Goal: Information Seeking & Learning: Learn about a topic

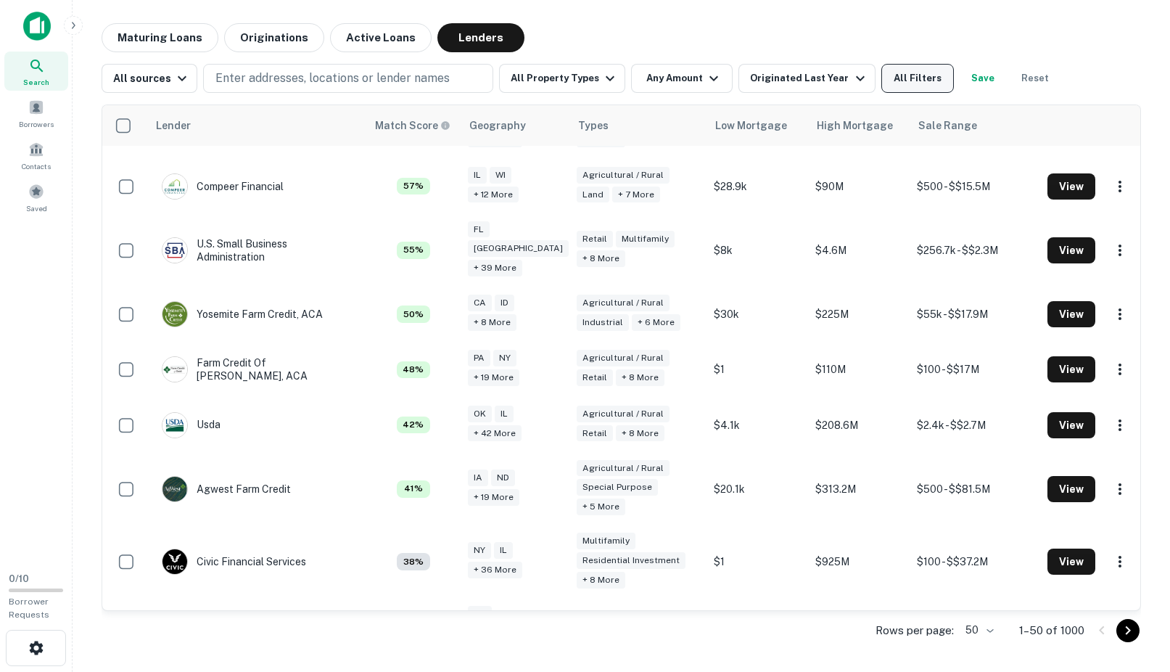
scroll to position [371, 0]
click at [903, 81] on button "All Filters" at bounding box center [917, 78] width 73 height 29
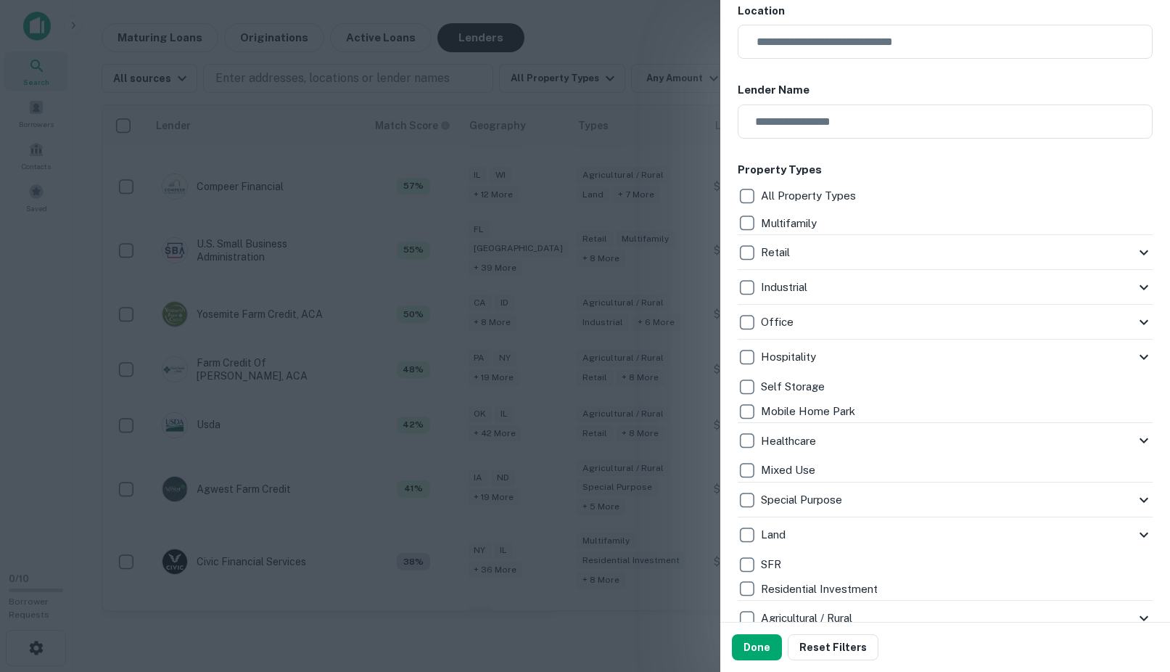
scroll to position [188, 0]
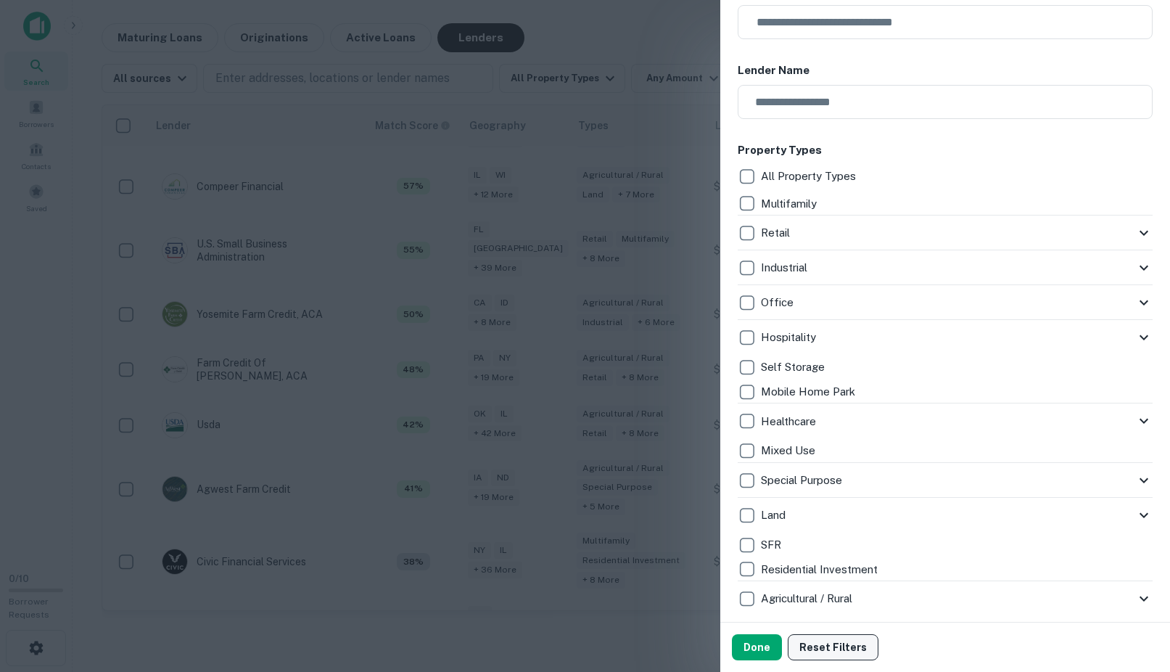
click at [814, 650] on button "Reset Filters" at bounding box center [833, 647] width 91 height 26
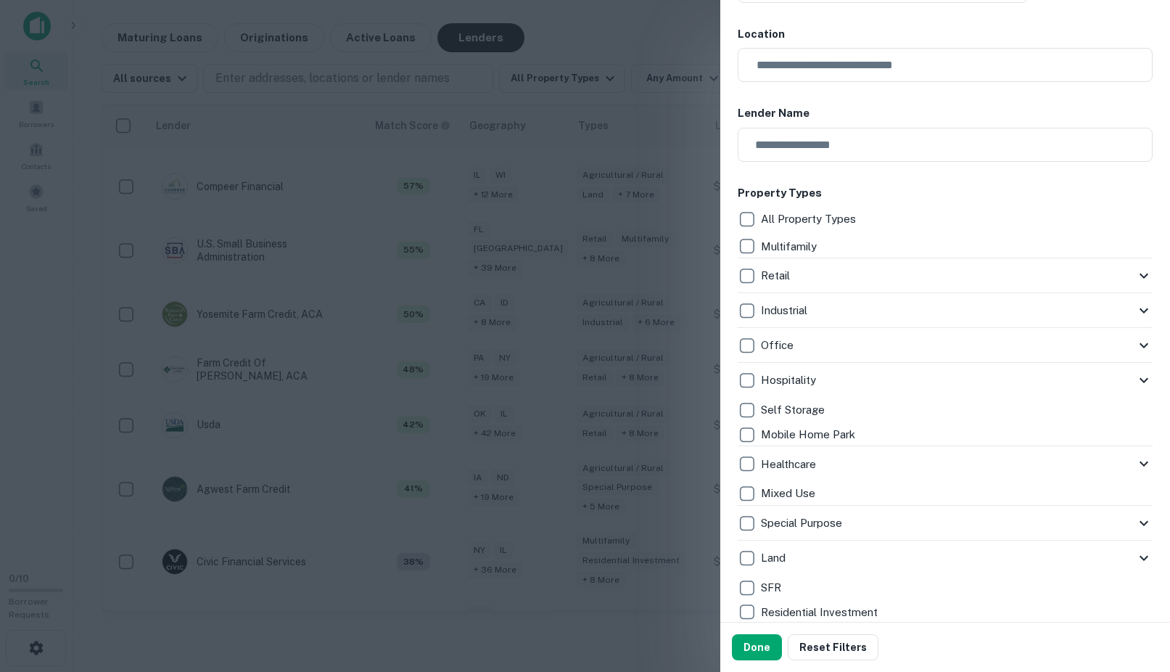
scroll to position [158, 0]
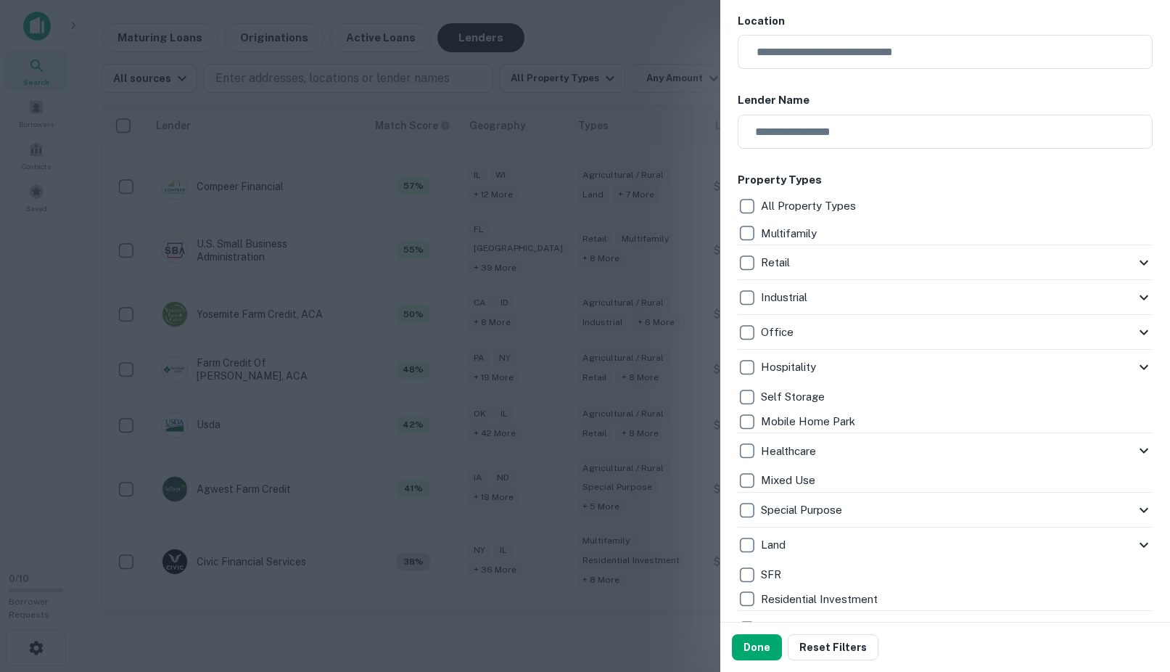
click at [1144, 366] on icon at bounding box center [1143, 366] width 17 height 17
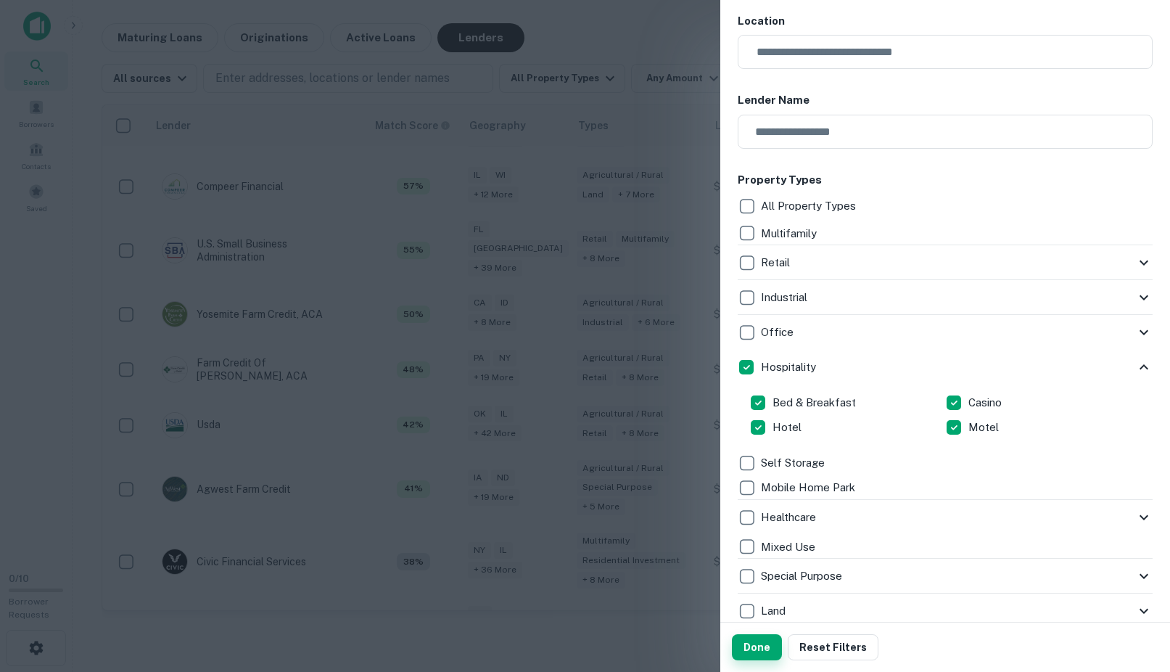
click at [754, 647] on button "Done" at bounding box center [757, 647] width 50 height 26
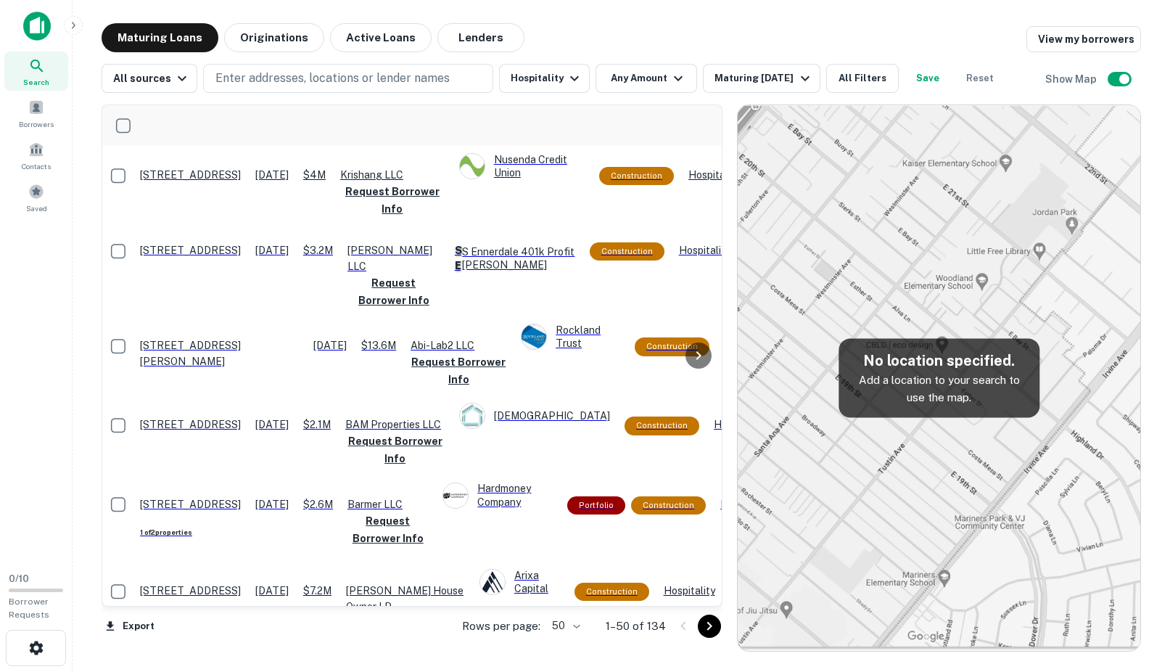
click at [45, 70] on icon at bounding box center [36, 65] width 17 height 17
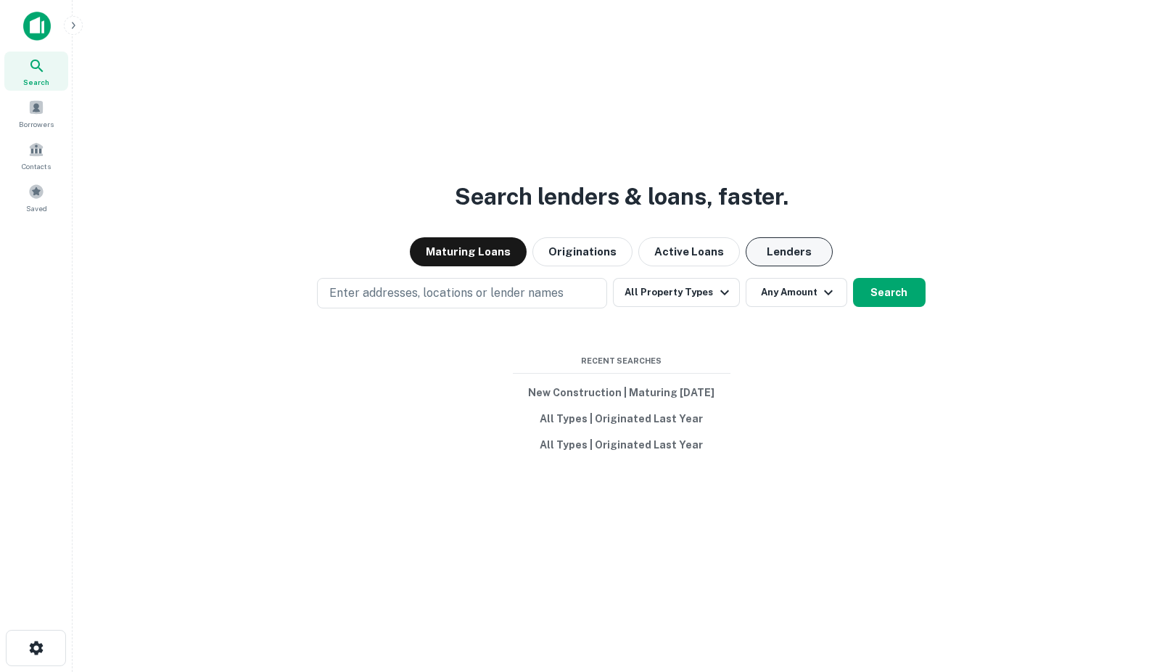
click at [791, 258] on button "Lenders" at bounding box center [789, 251] width 87 height 29
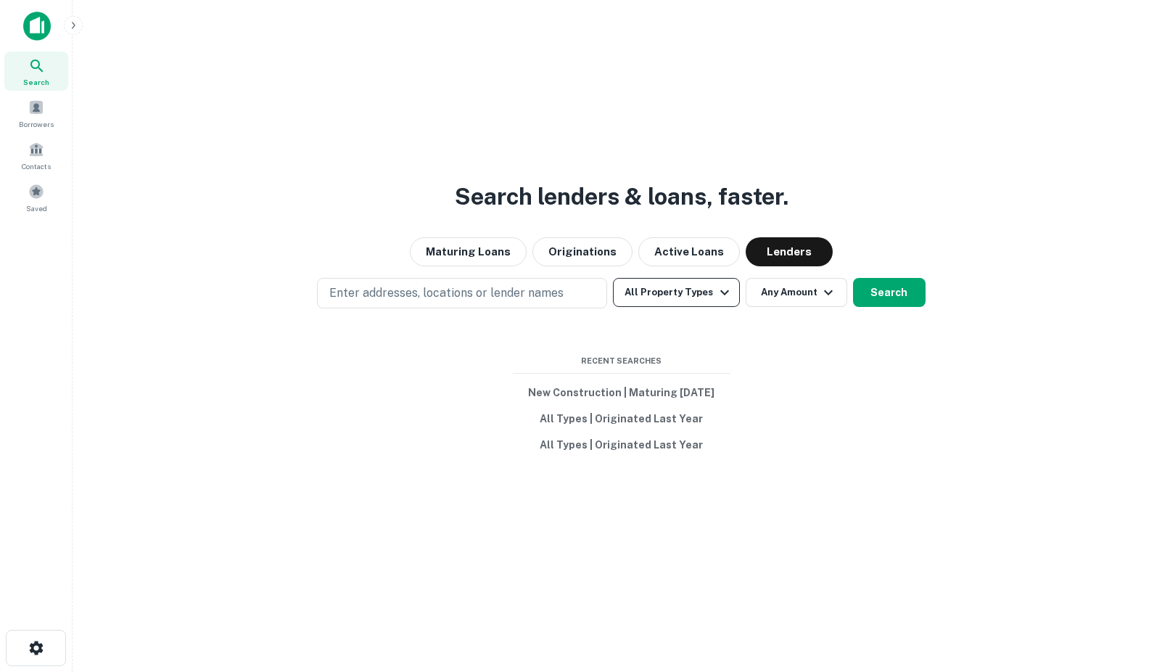
click at [719, 297] on icon "button" at bounding box center [724, 292] width 17 height 17
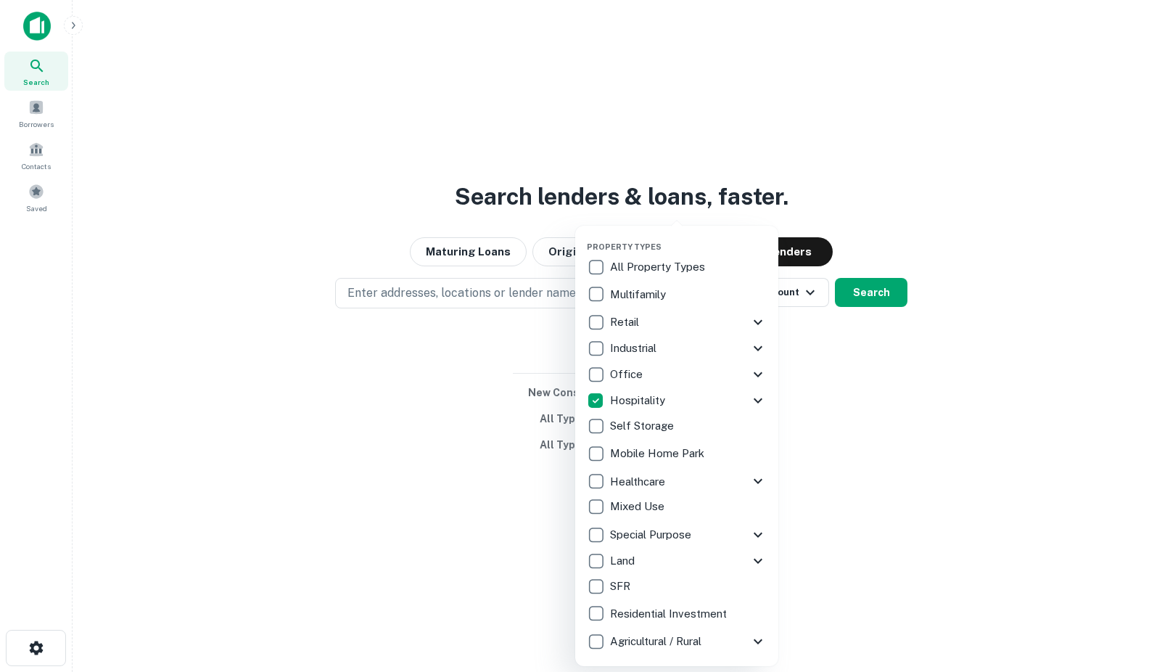
click at [816, 366] on div at bounding box center [585, 336] width 1170 height 672
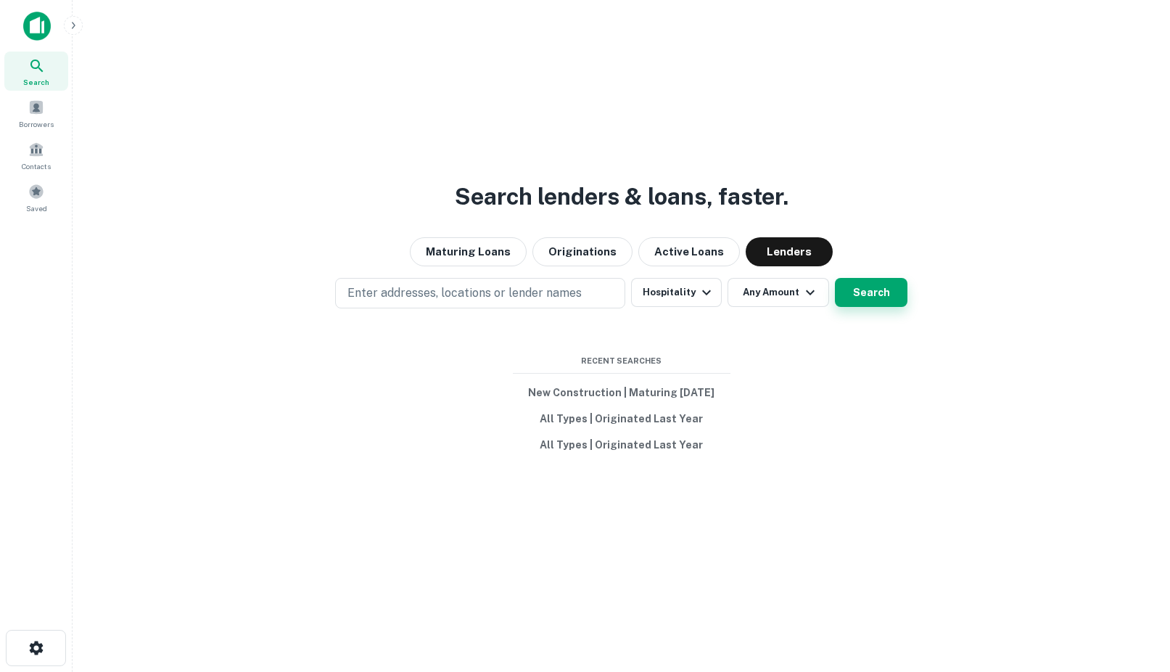
click at [857, 290] on button "Search" at bounding box center [871, 292] width 73 height 29
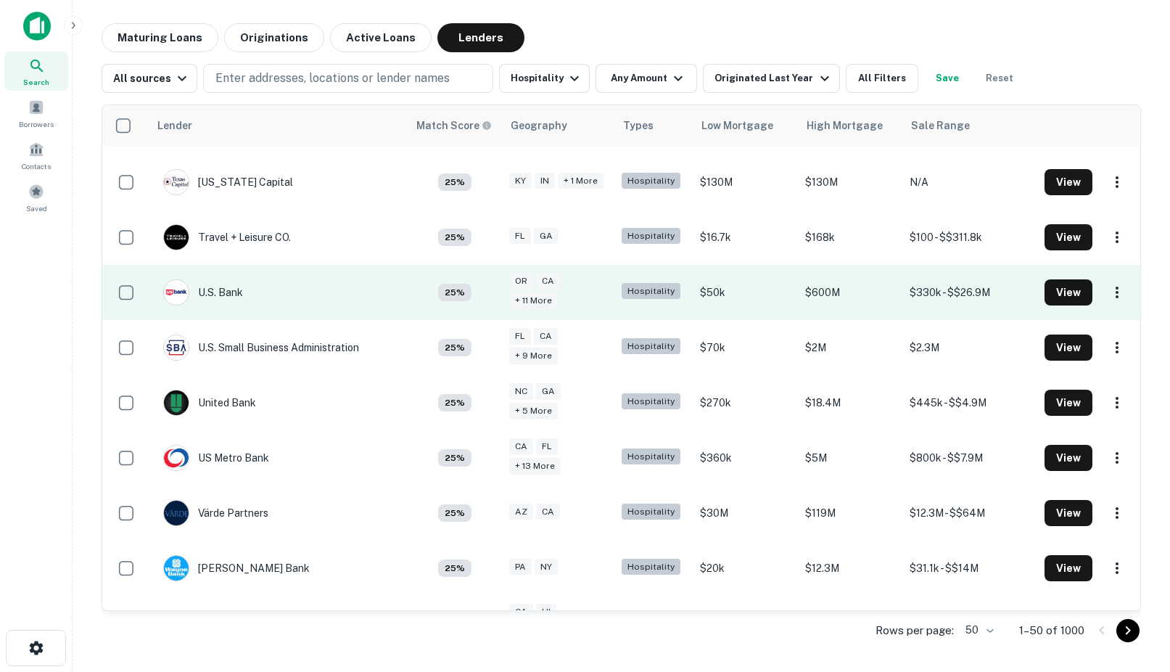
scroll to position [2190, 0]
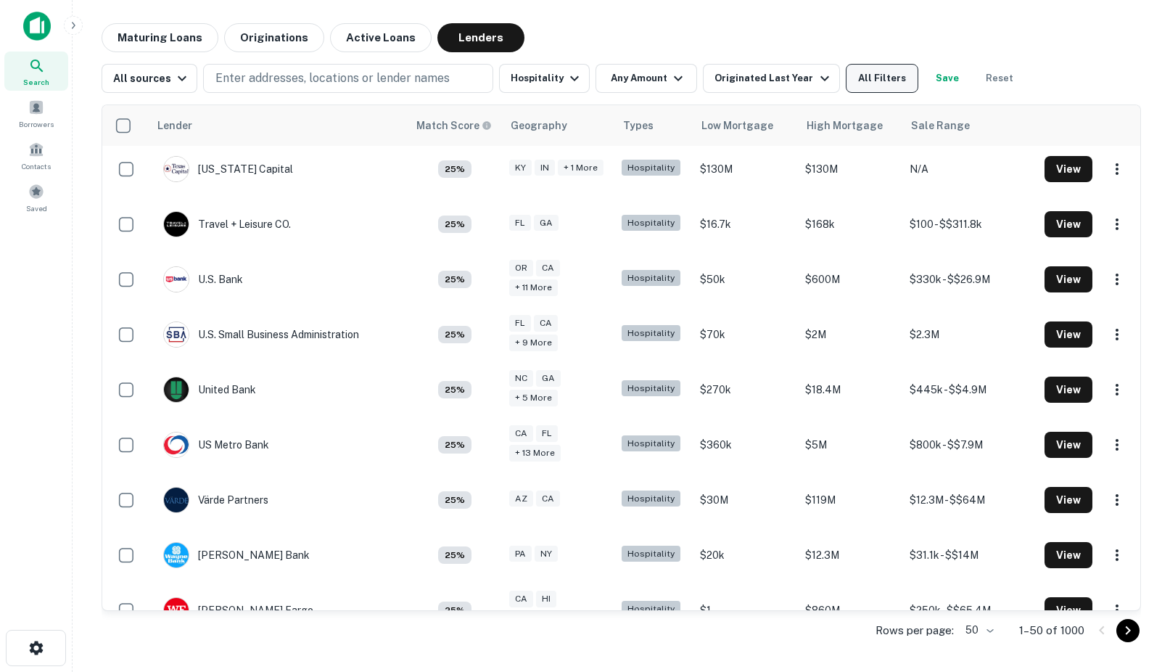
click at [859, 81] on button "All Filters" at bounding box center [882, 78] width 73 height 29
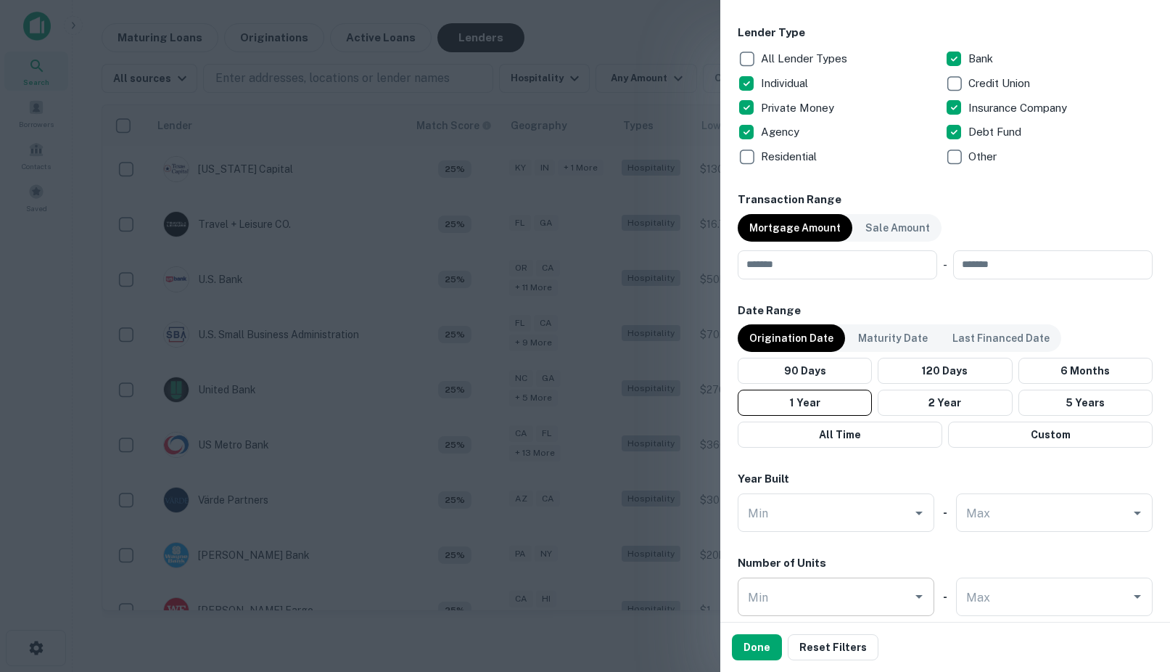
scroll to position [910, 0]
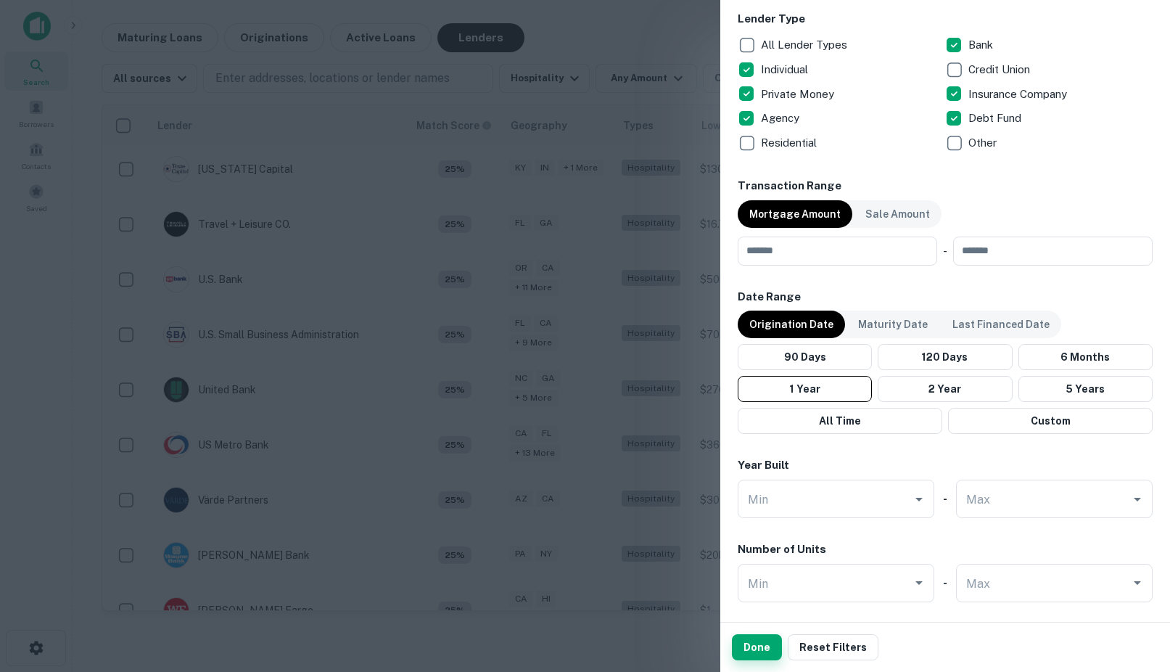
click at [754, 640] on button "Done" at bounding box center [757, 647] width 50 height 26
